Goal: Transaction & Acquisition: Purchase product/service

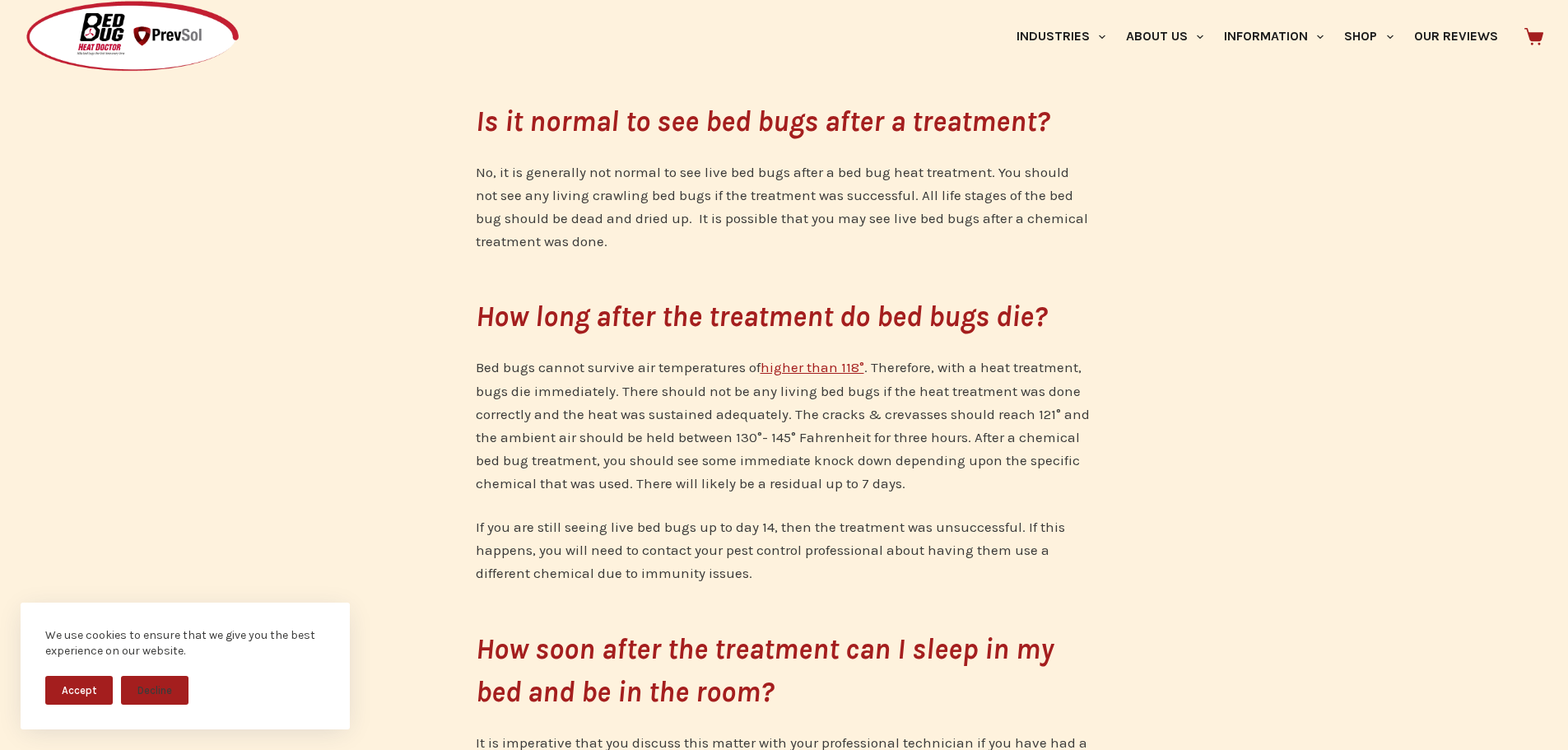
scroll to position [2196, 0]
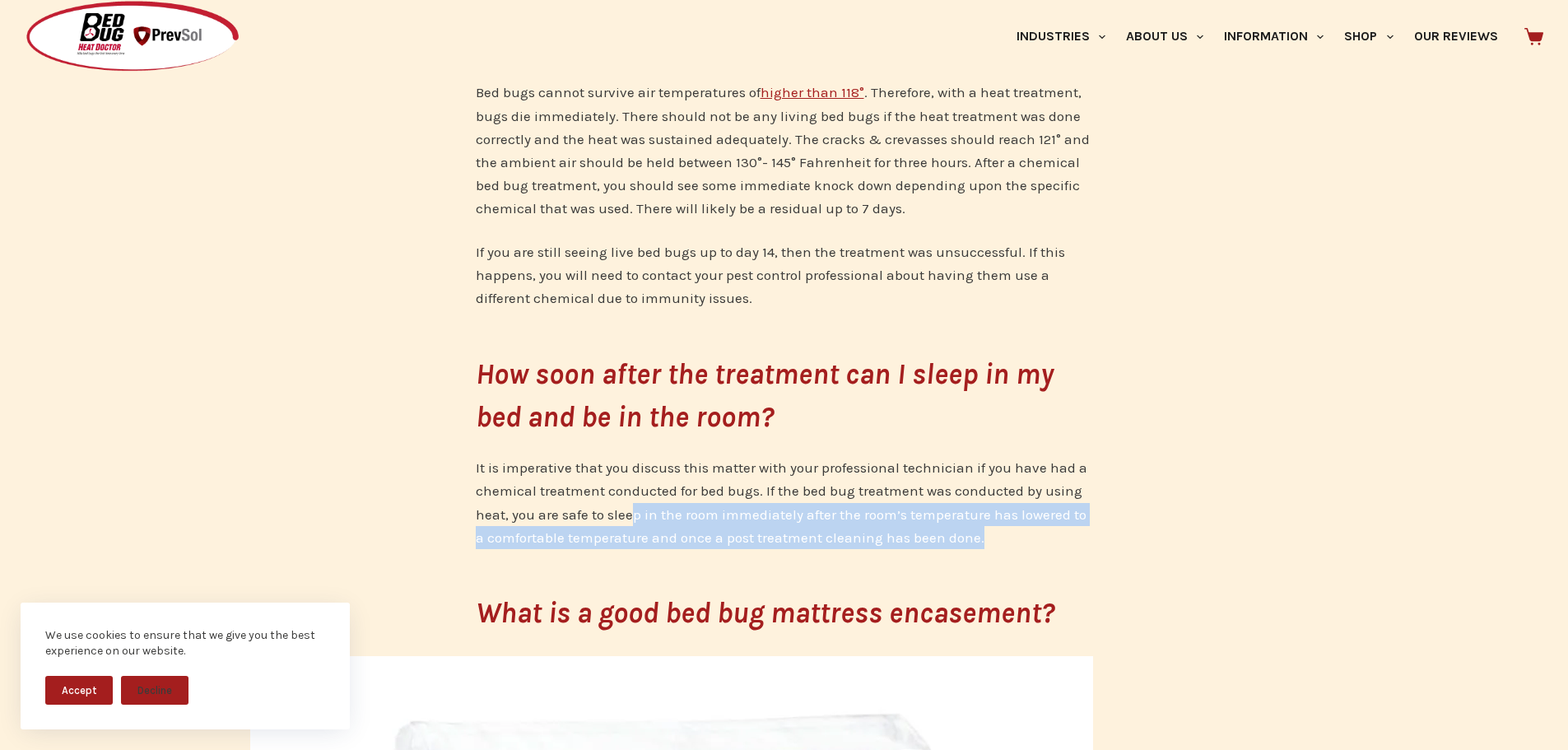
drag, startPoint x: 696, startPoint y: 515, endPoint x: 1007, endPoint y: 531, distance: 311.4
click at [1007, 531] on p "It is imperative that you discuss this matter with your professional technician…" at bounding box center [784, 502] width 618 height 92
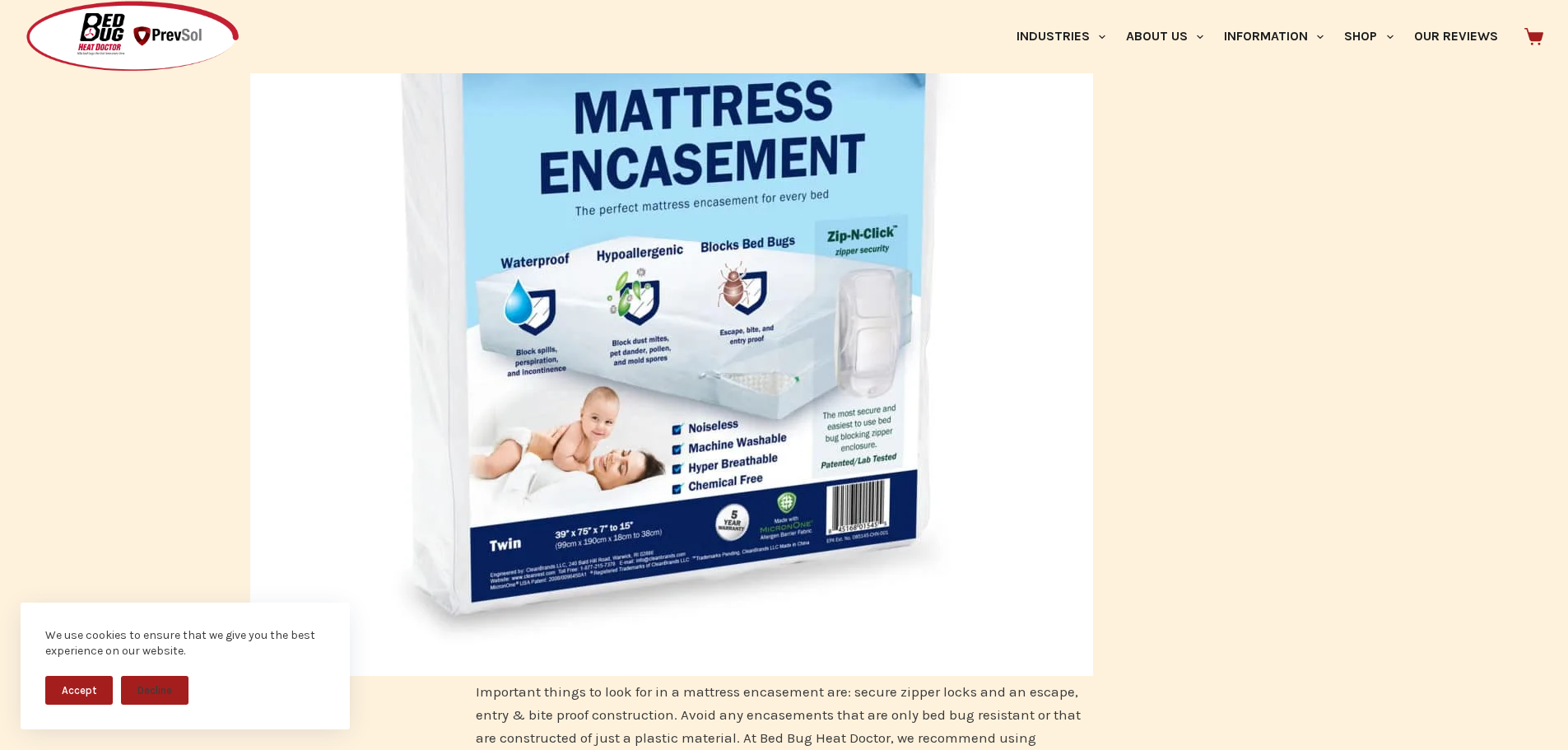
scroll to position [3843, 0]
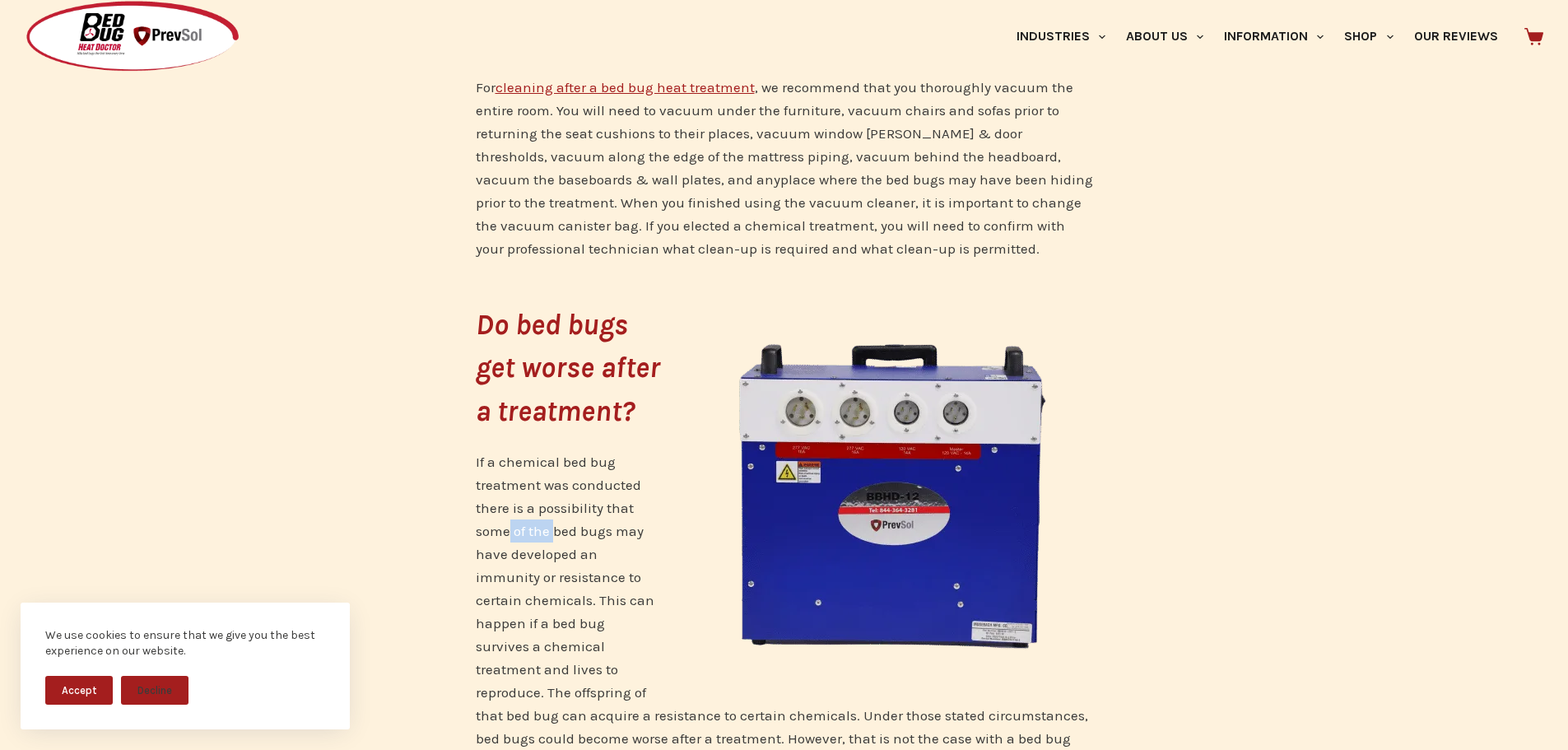
drag, startPoint x: 514, startPoint y: 529, endPoint x: 553, endPoint y: 523, distance: 39.5
click at [553, 523] on p "If a chemical bed bug treatment was conducted there is a possibility that some …" at bounding box center [784, 646] width 618 height 393
click at [553, 554] on p "If a chemical bed bug treatment was conducted there is a possibility that some …" at bounding box center [784, 646] width 618 height 393
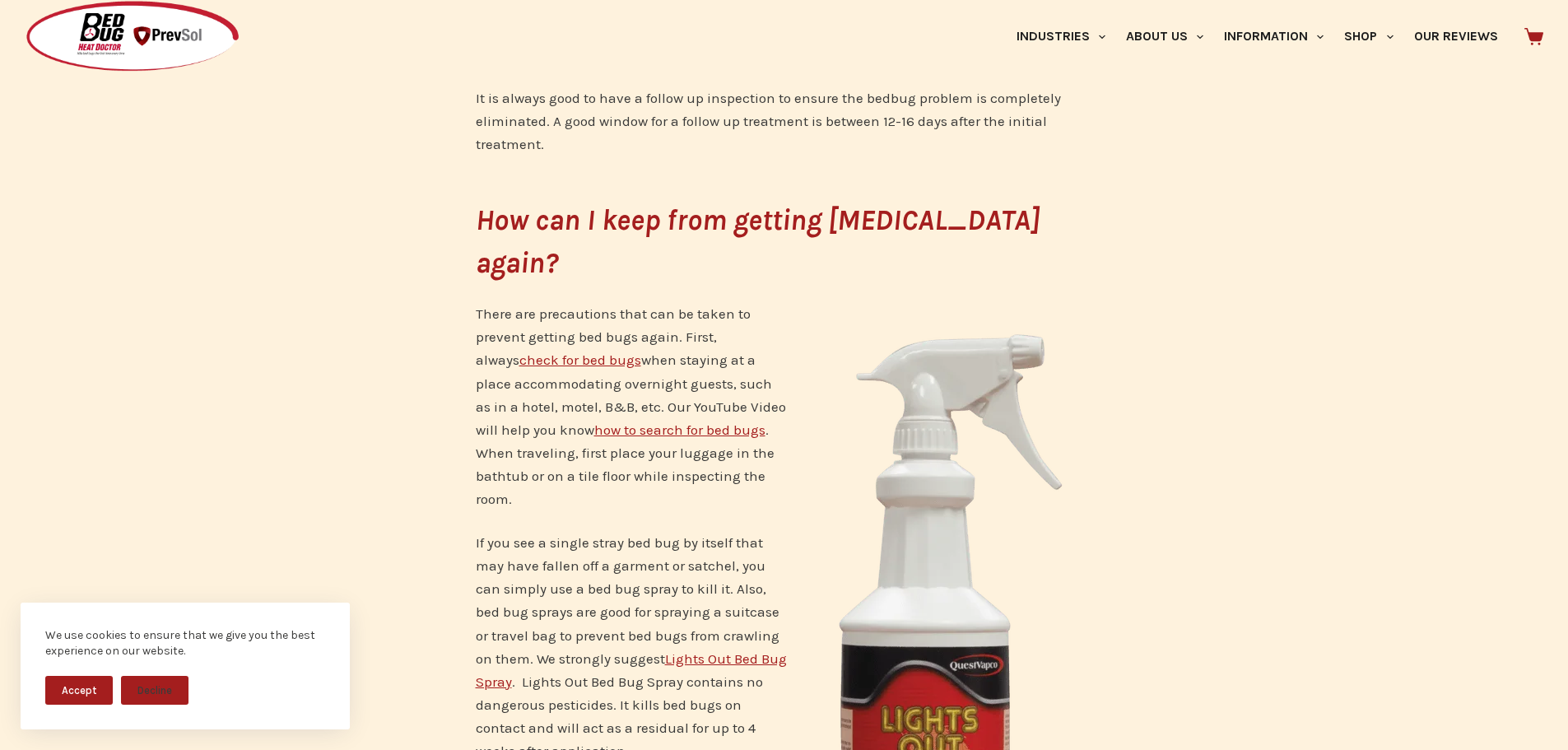
scroll to position [5215, 0]
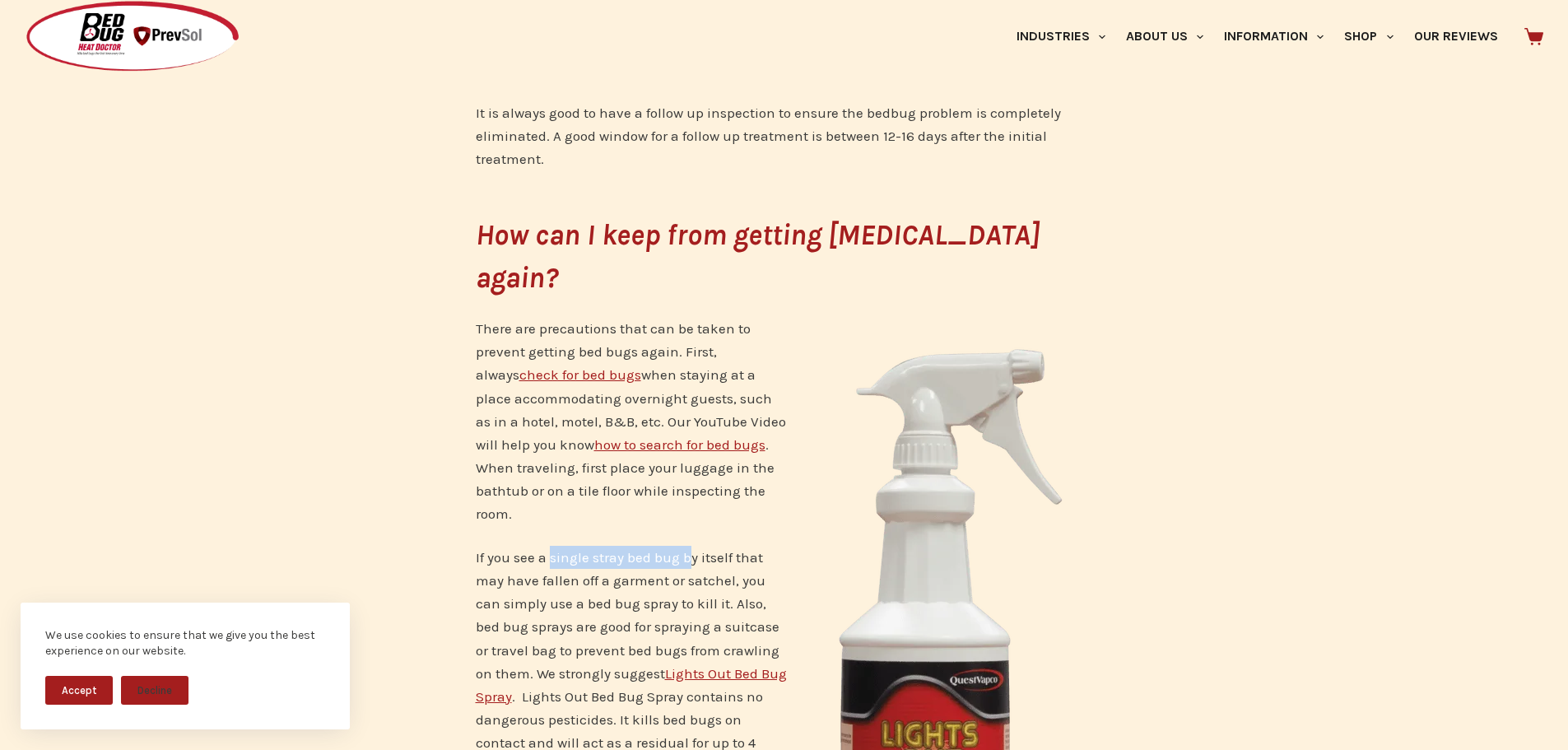
drag, startPoint x: 570, startPoint y: 488, endPoint x: 689, endPoint y: 493, distance: 119.1
click at [689, 546] on p "If you see a single stray bed bug by itself that may have fallen off a garment …" at bounding box center [784, 661] width 618 height 231
click at [529, 546] on p "If you see a single stray bed bug by itself that may have fallen off a garment …" at bounding box center [784, 661] width 618 height 231
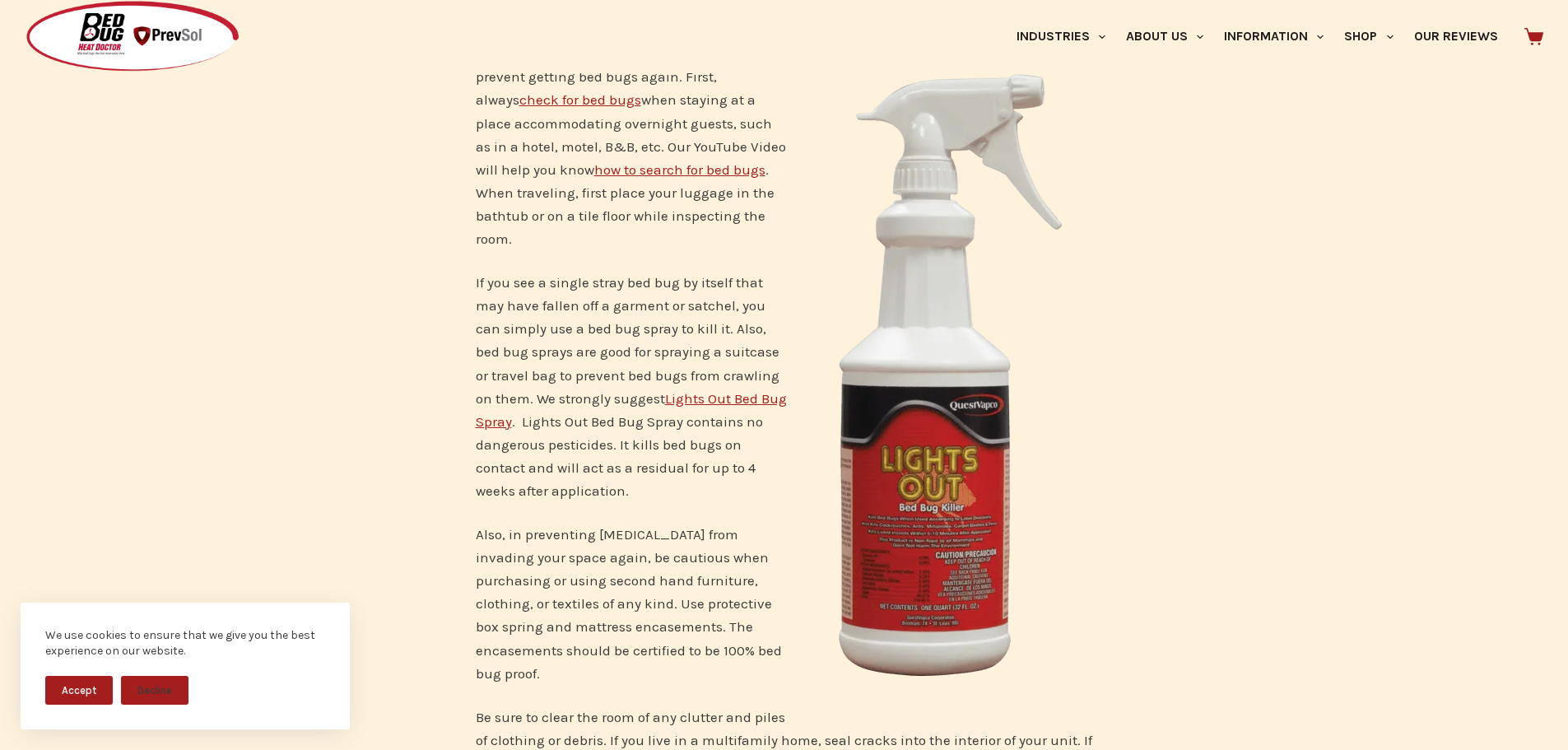
click at [734, 390] on link "Lights Out Bed Bug Spray" at bounding box center [631, 410] width 311 height 40
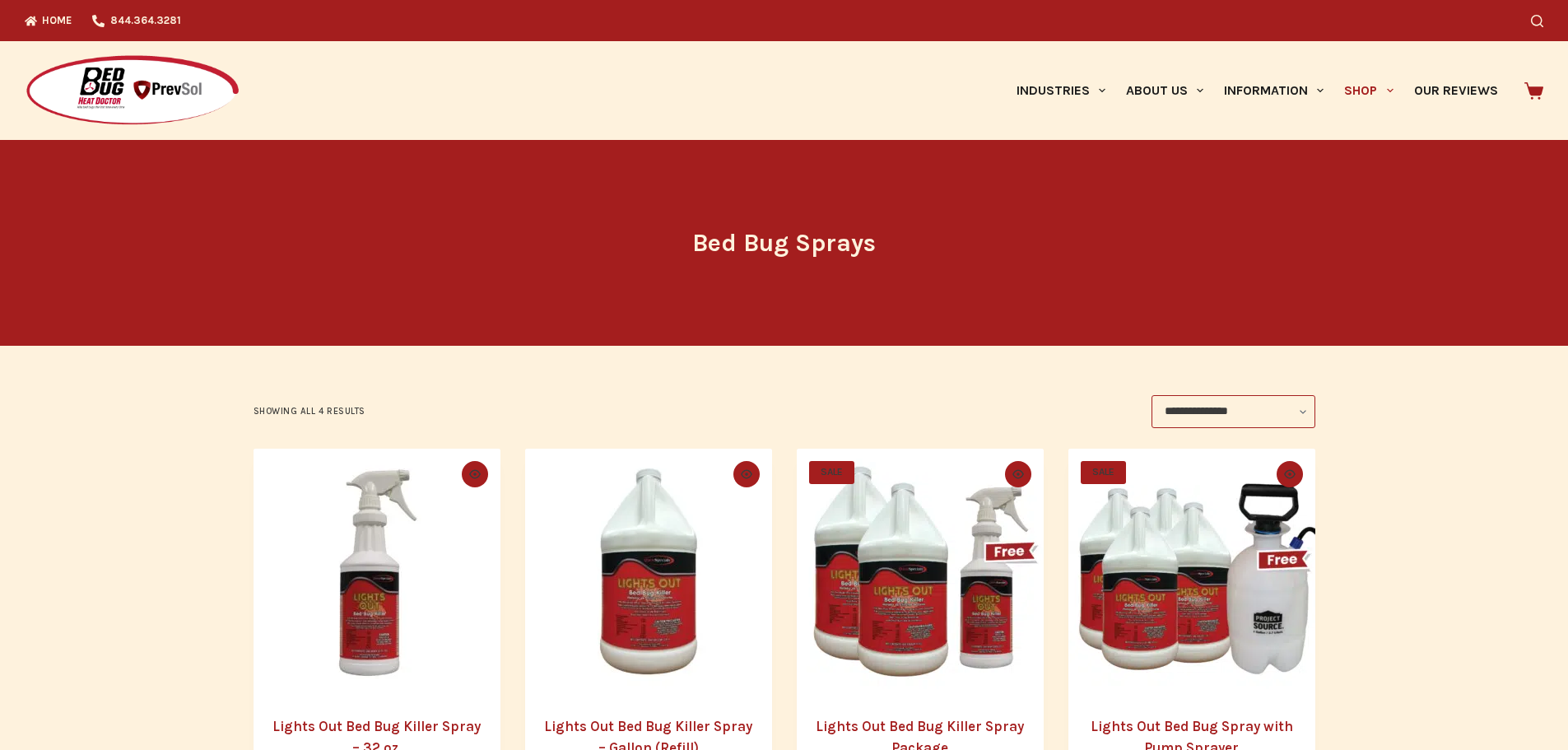
scroll to position [274, 0]
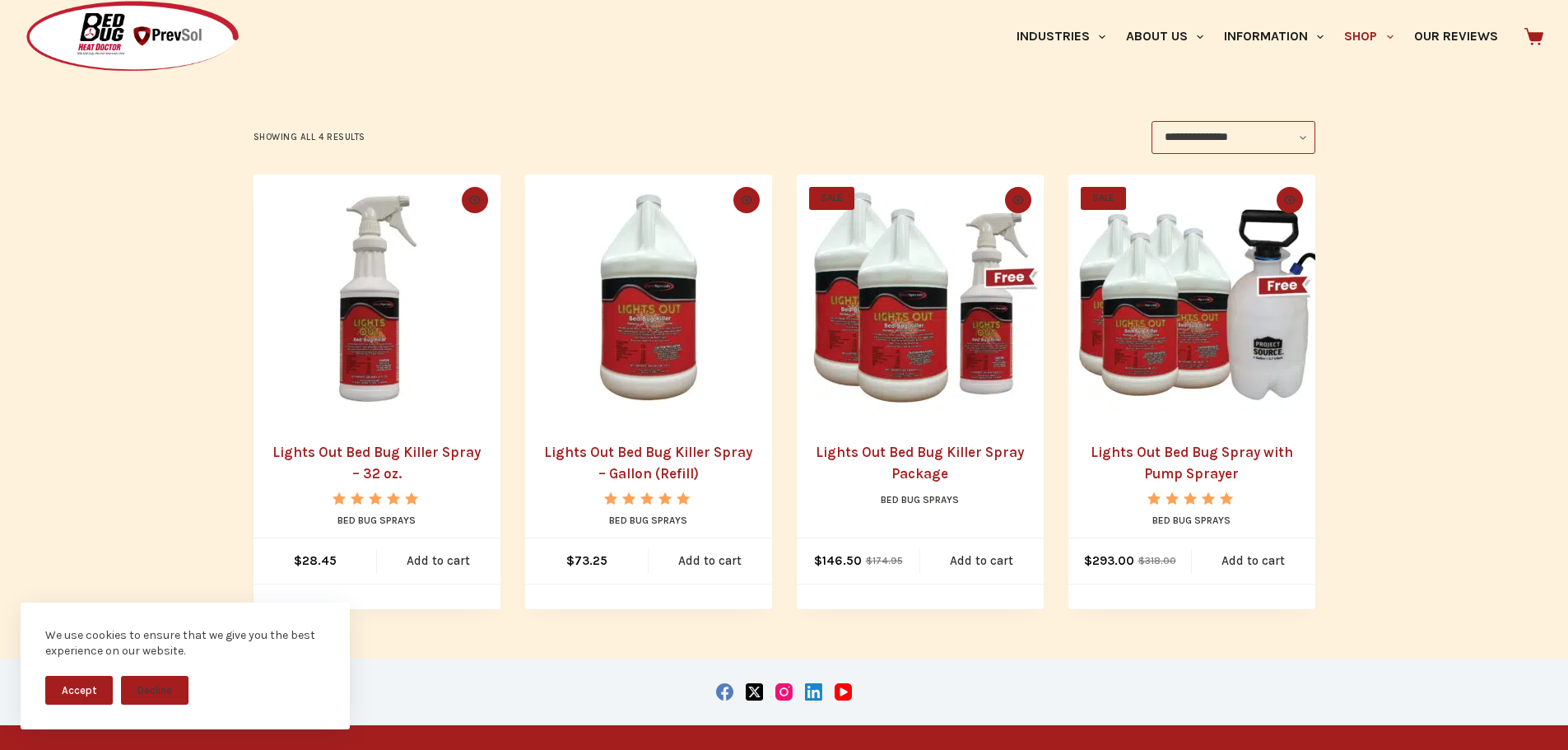
click at [421, 385] on img "Lights Out Bed Bug Killer Spray - 32 oz." at bounding box center [377, 298] width 247 height 247
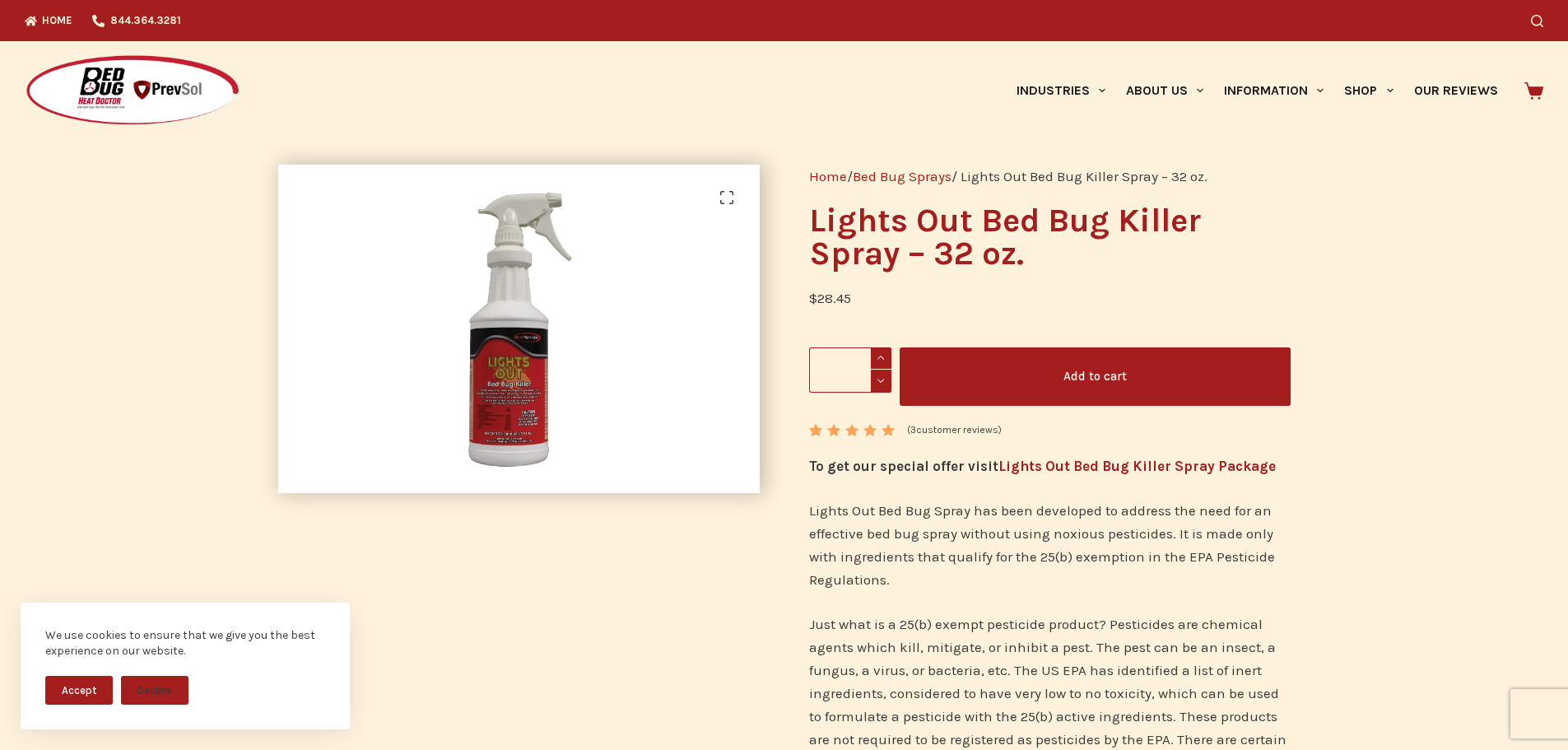
scroll to position [274, 0]
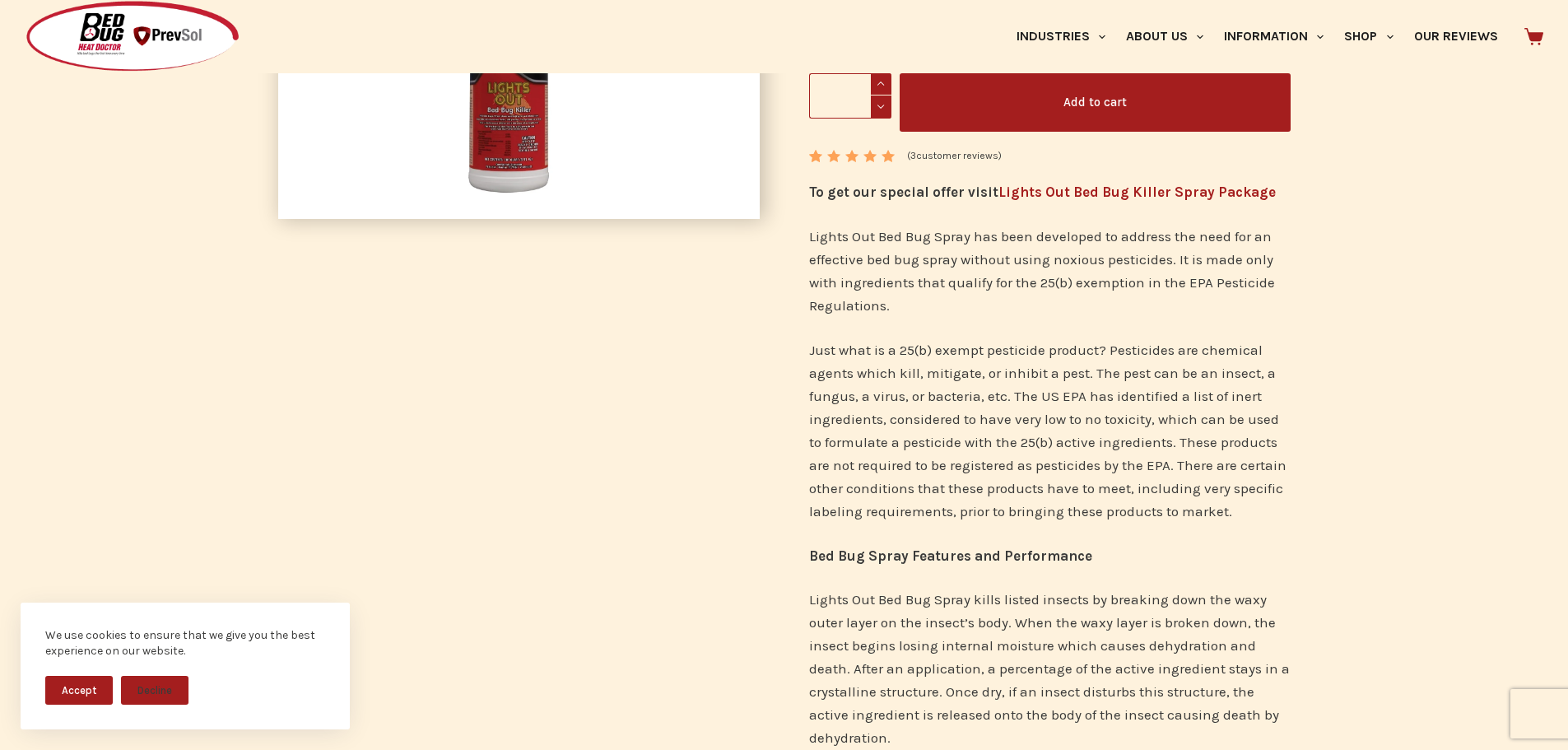
click at [944, 145] on div "Home / Bed Bug Sprays / Lights Out Bed Bug Killer Spray – 32 oz. Lights Out Bed…" at bounding box center [1049, 694] width 531 height 1656
click at [947, 150] on link "( 3 customer reviews)" at bounding box center [953, 156] width 95 height 16
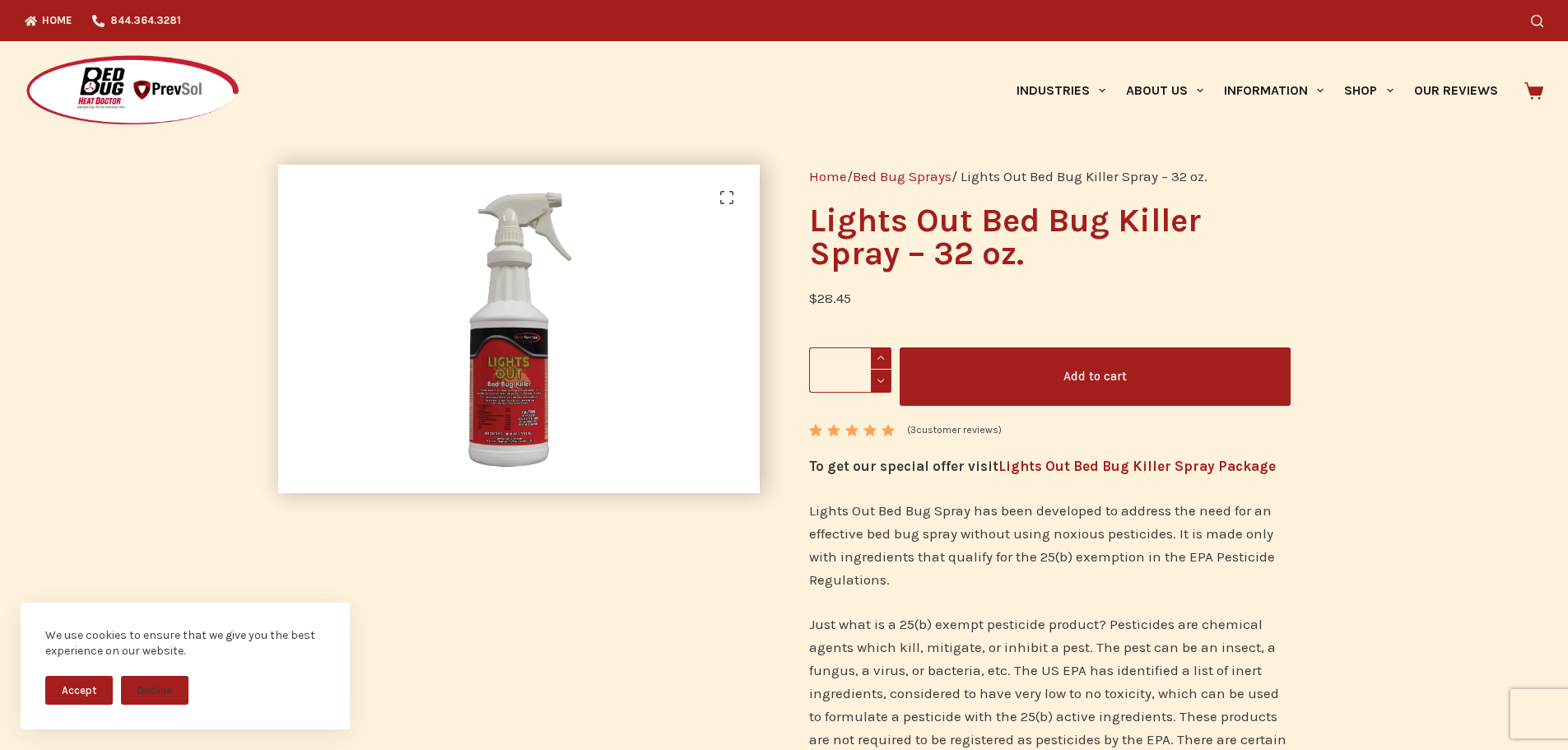
click at [1129, 385] on button "Add to cart" at bounding box center [1094, 377] width 391 height 58
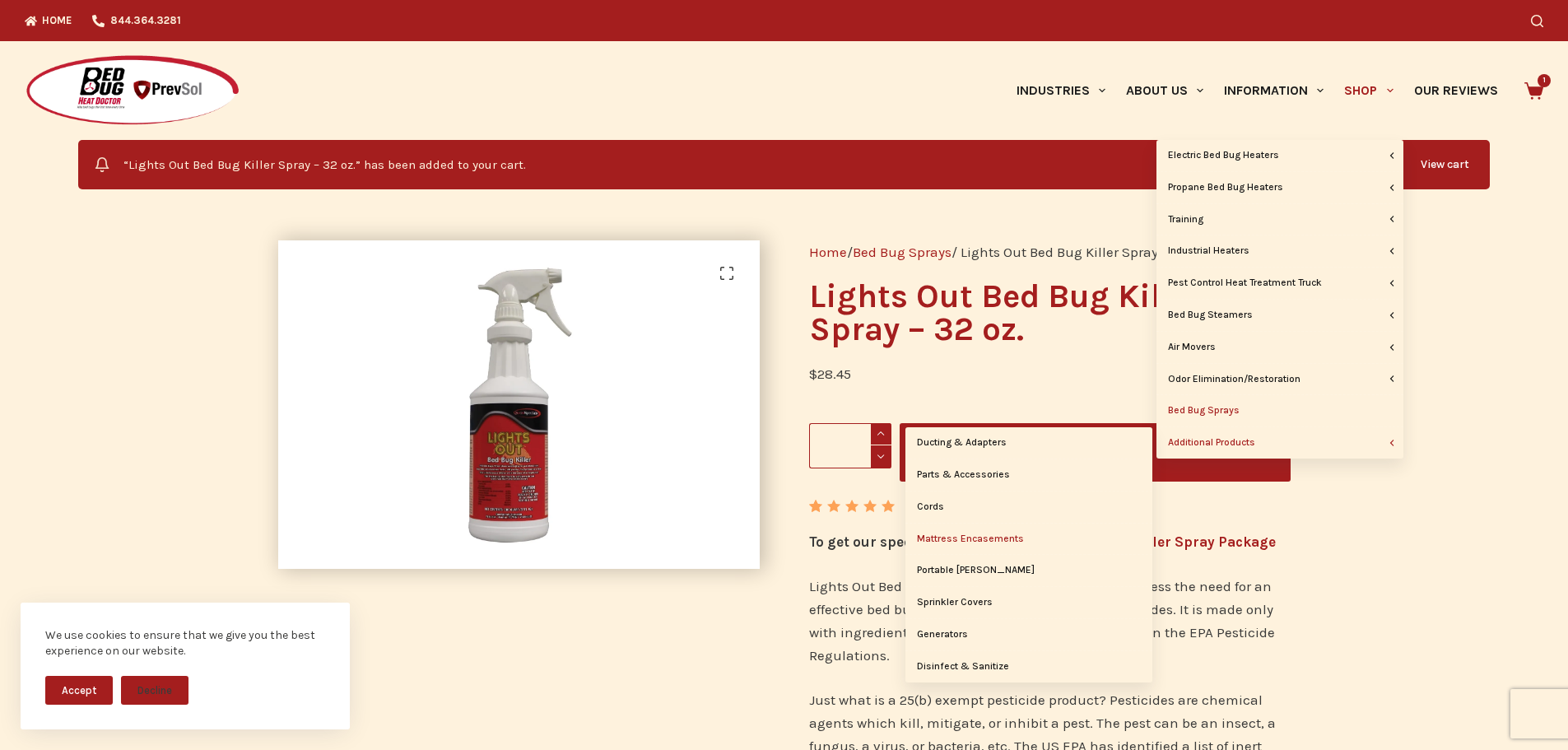
click at [1001, 533] on link "Mattress Encasements" at bounding box center [1028, 539] width 247 height 31
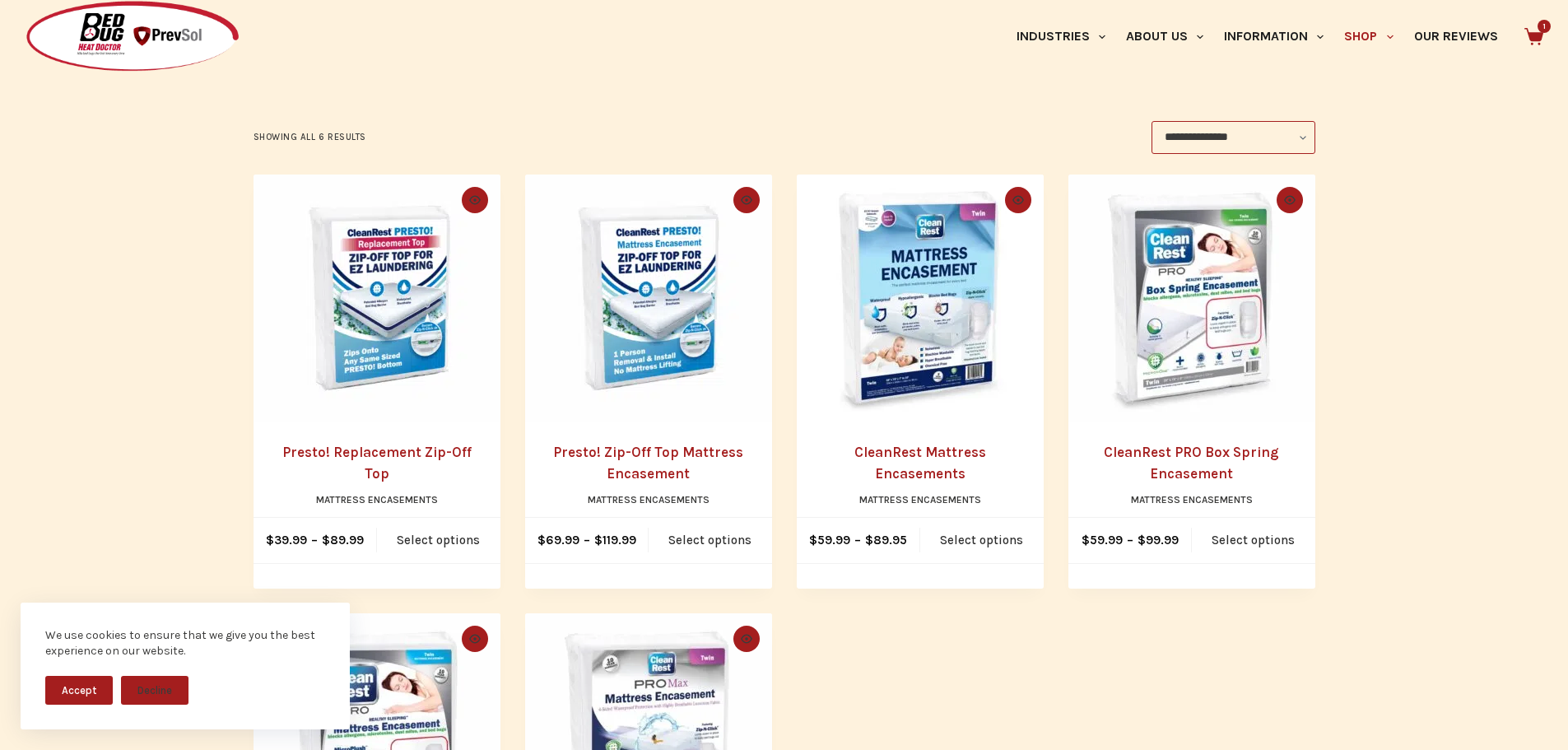
scroll to position [549, 0]
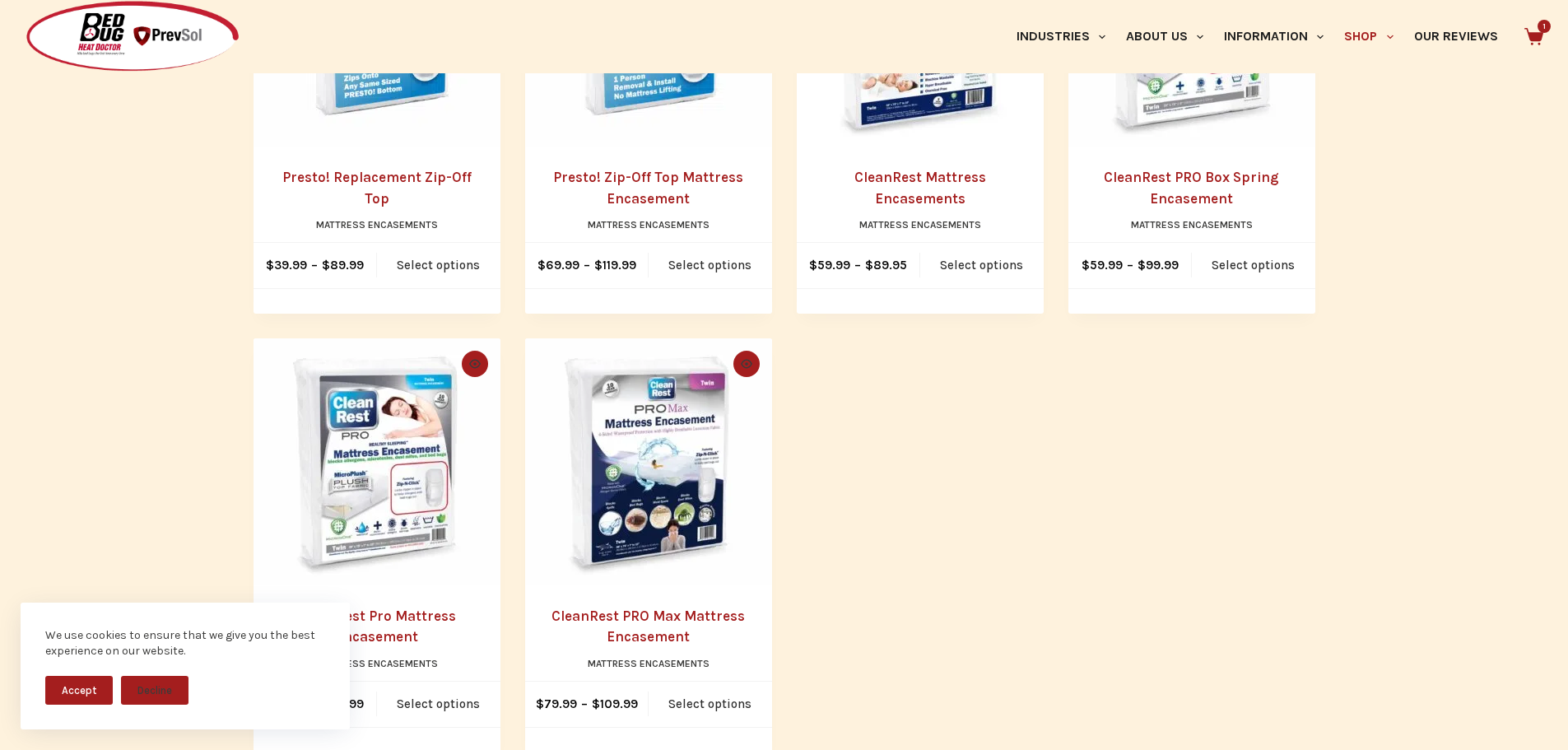
click at [63, 675] on div "We use cookies to ensure that we give you the best experience on our website. A…" at bounding box center [185, 666] width 329 height 127
click at [77, 688] on button "Accept" at bounding box center [79, 690] width 68 height 29
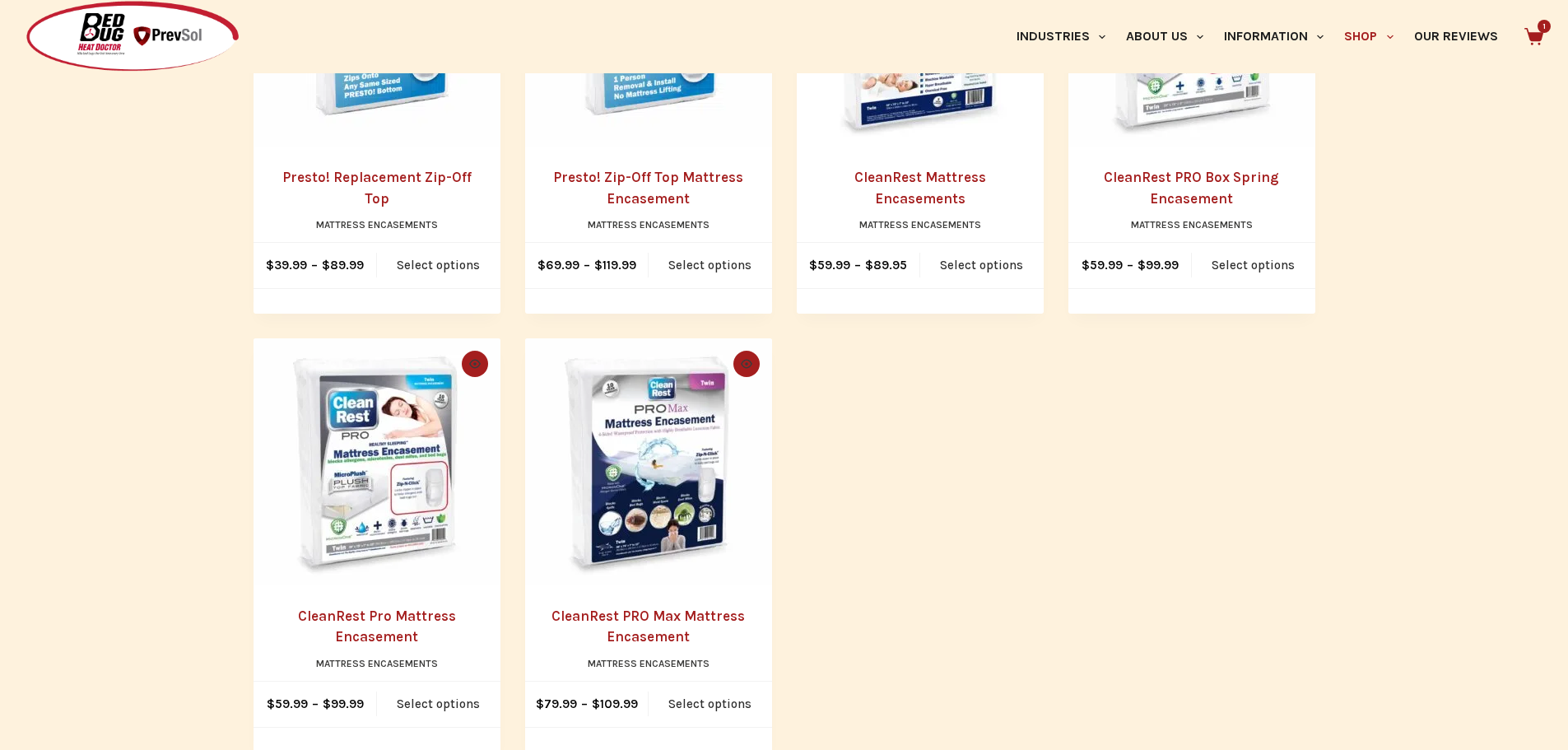
scroll to position [0, 0]
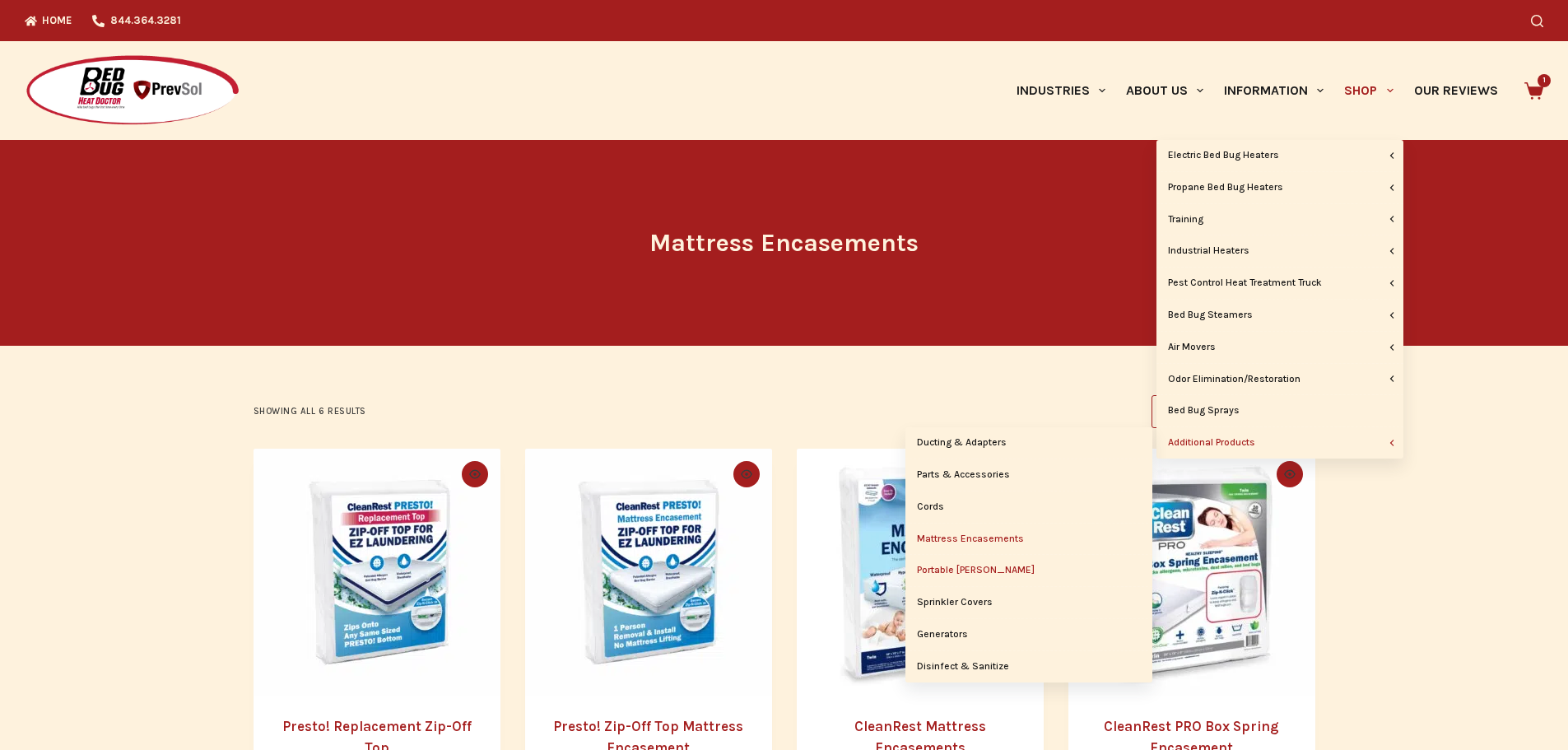
click at [1007, 564] on link "Portable [PERSON_NAME]" at bounding box center [1028, 570] width 247 height 31
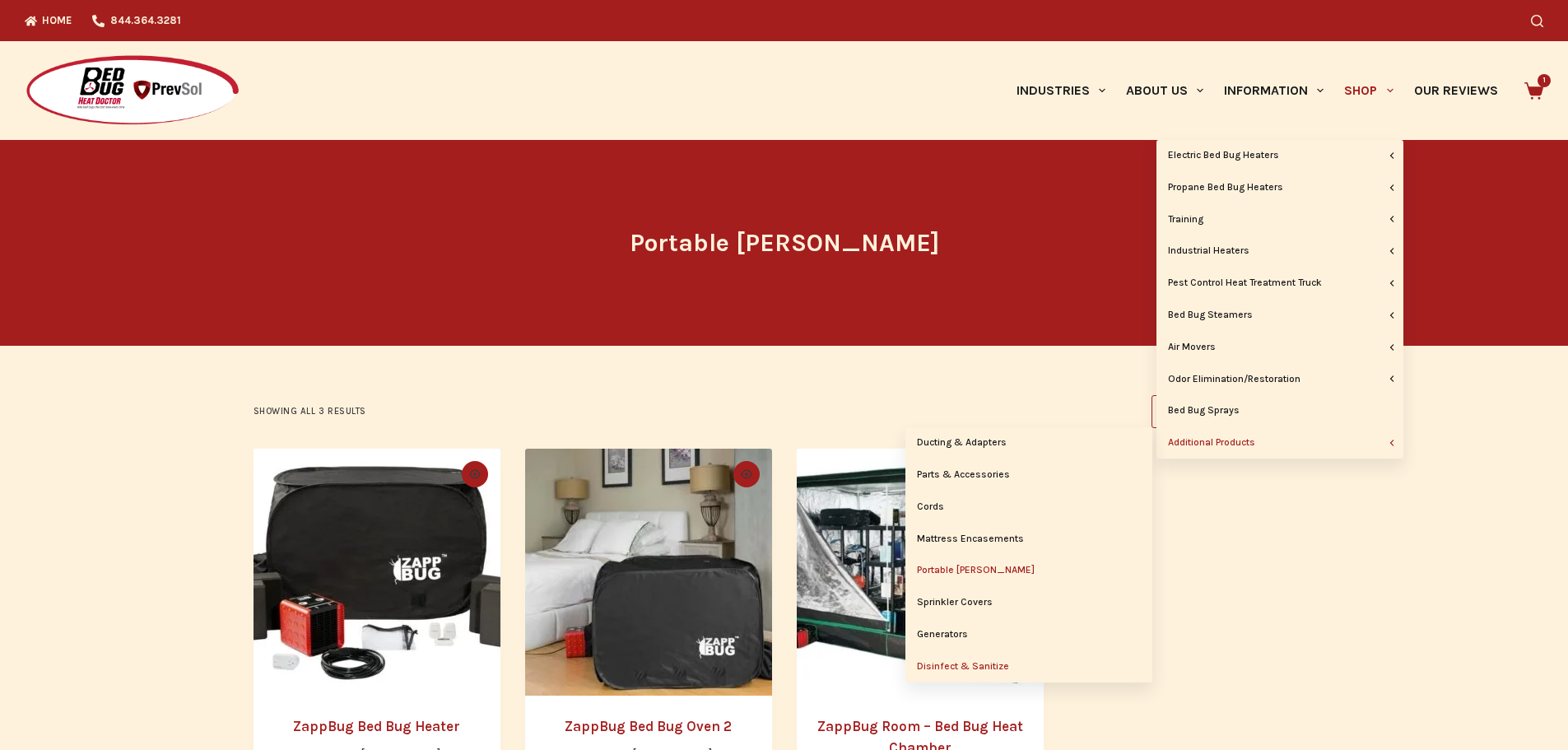
click at [991, 670] on link "Disinfect & Sanitize" at bounding box center [1028, 666] width 247 height 31
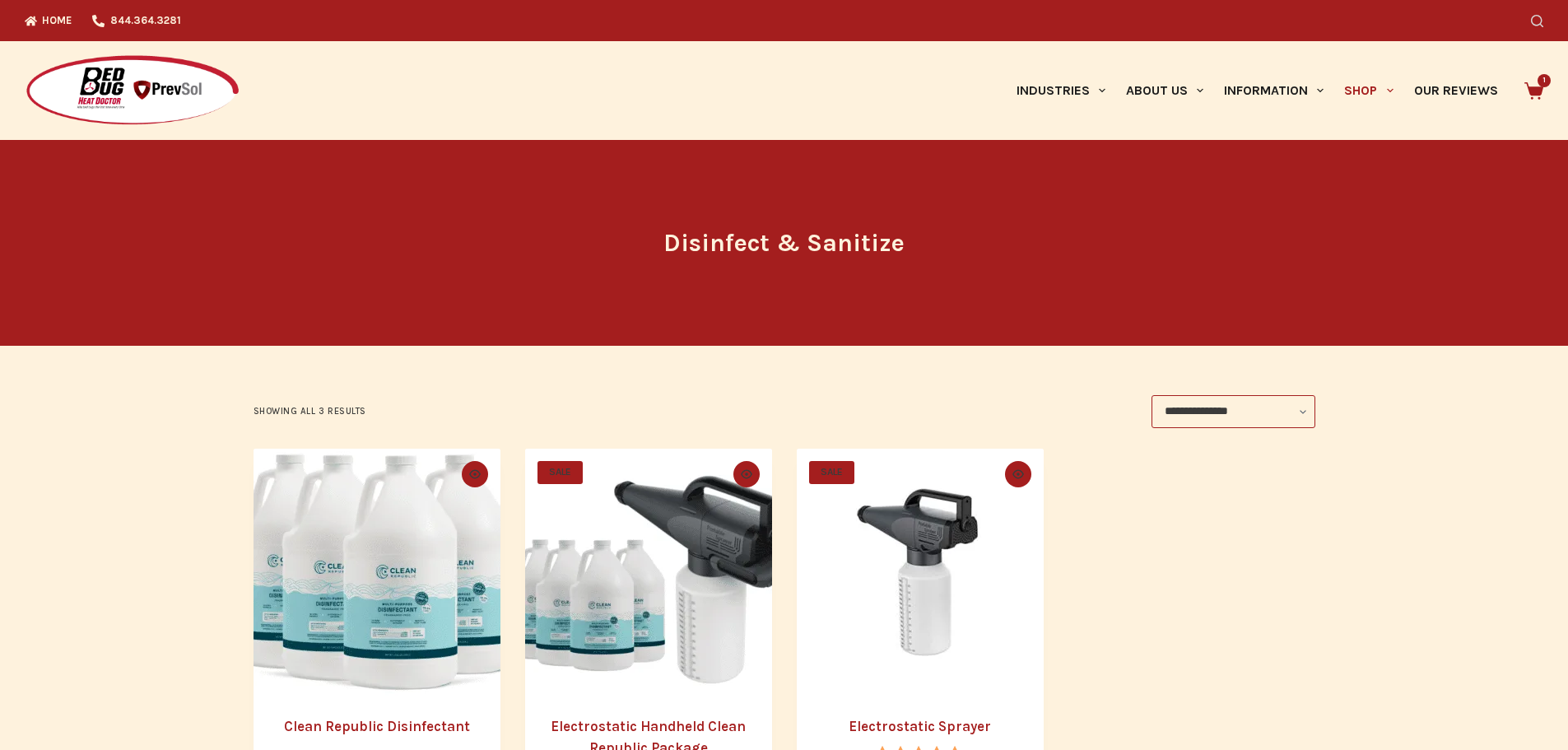
click at [1543, 23] on icon "Search" at bounding box center [1537, 21] width 12 height 12
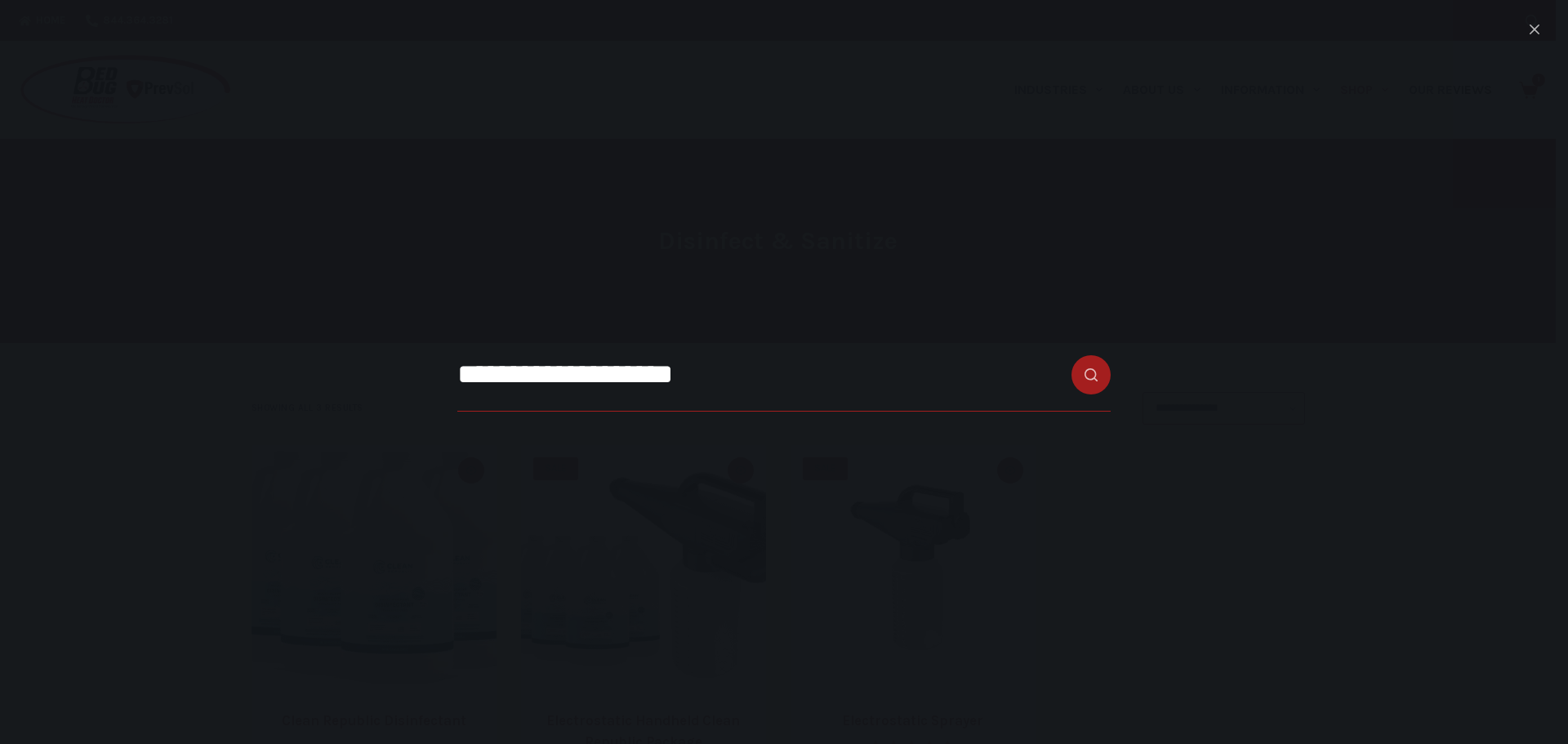
type input "**********"
click at [1071, 355] on button "Search button" at bounding box center [1091, 375] width 40 height 40
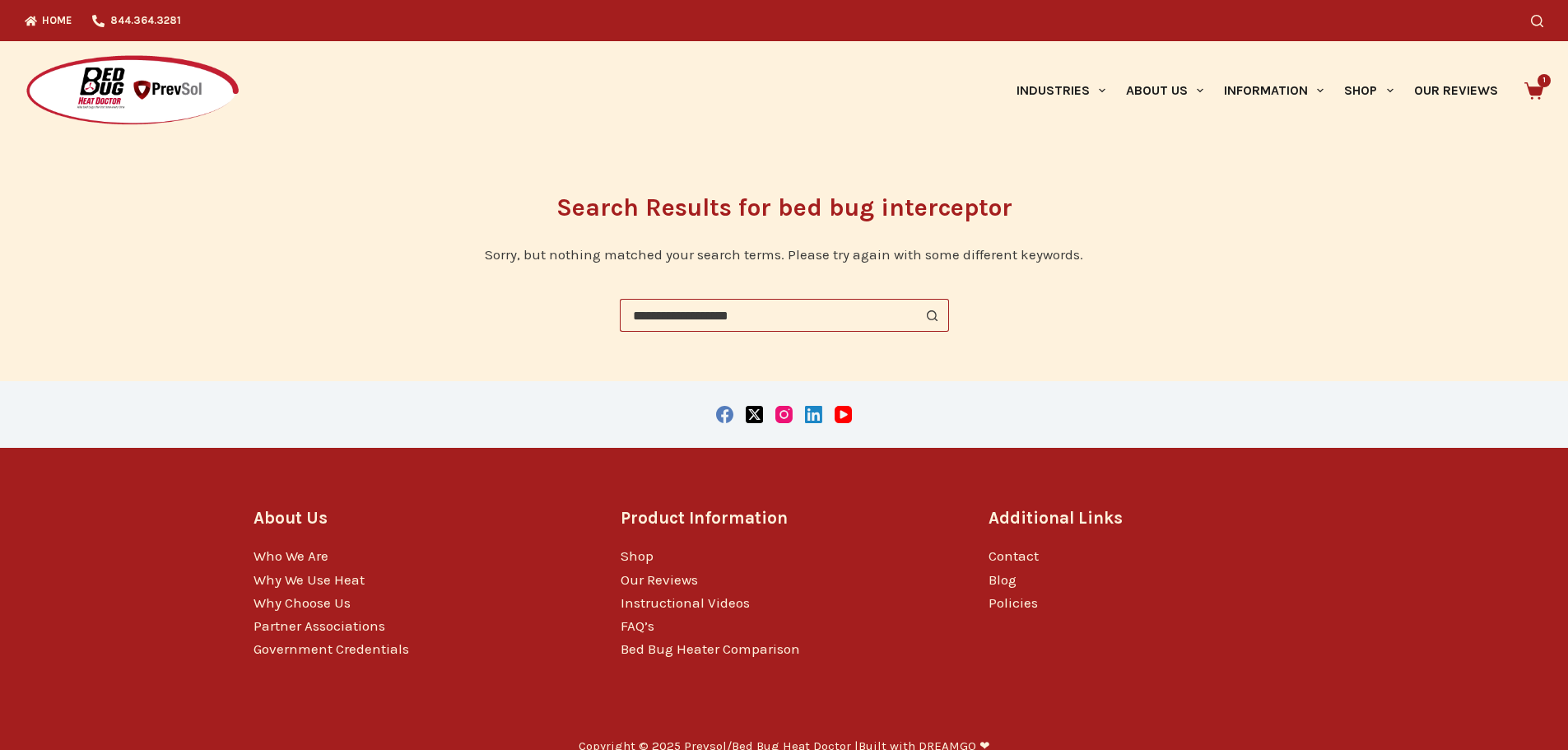
click at [744, 318] on input "**********" at bounding box center [768, 315] width 296 height 33
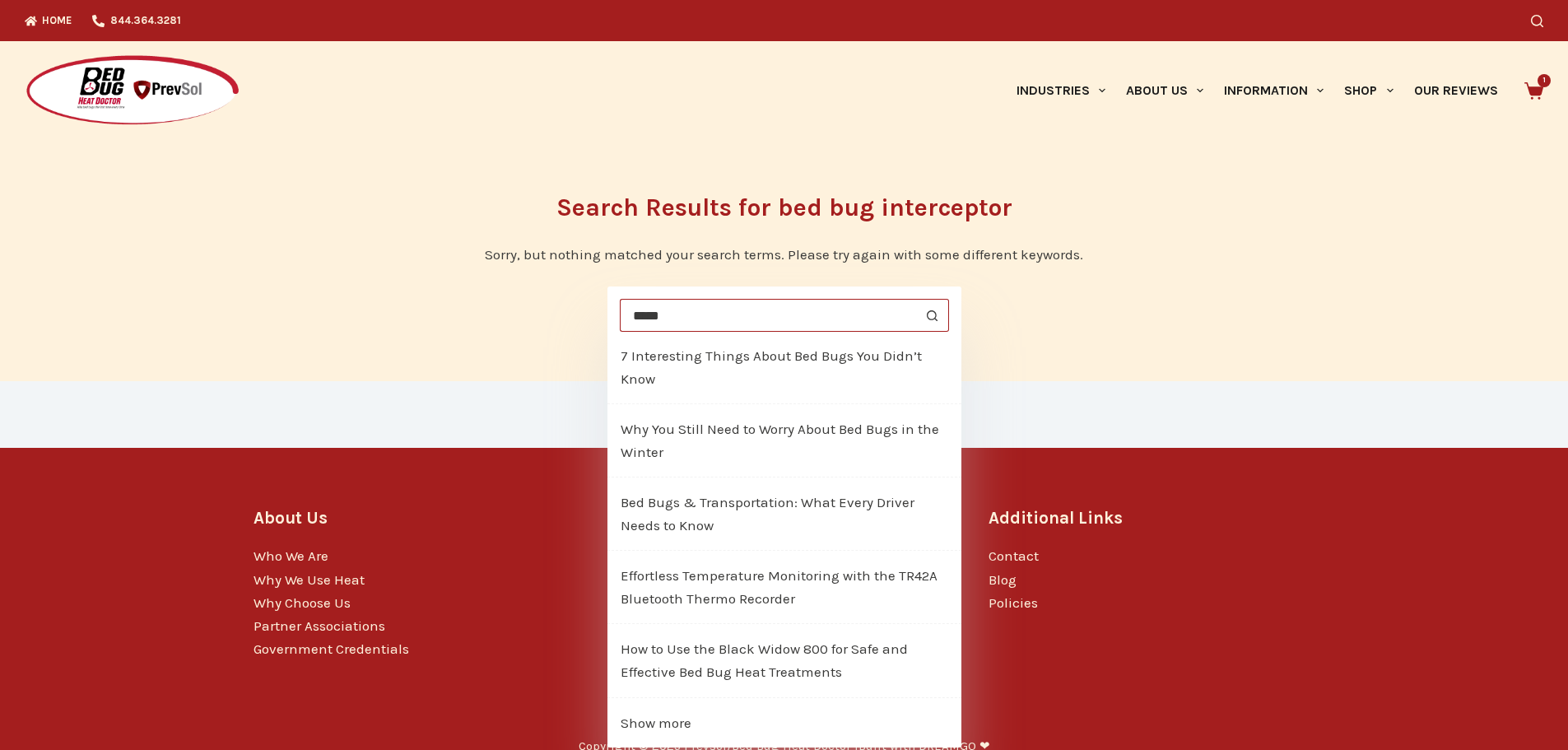
type input "*****"
